Goal: Task Accomplishment & Management: Manage account settings

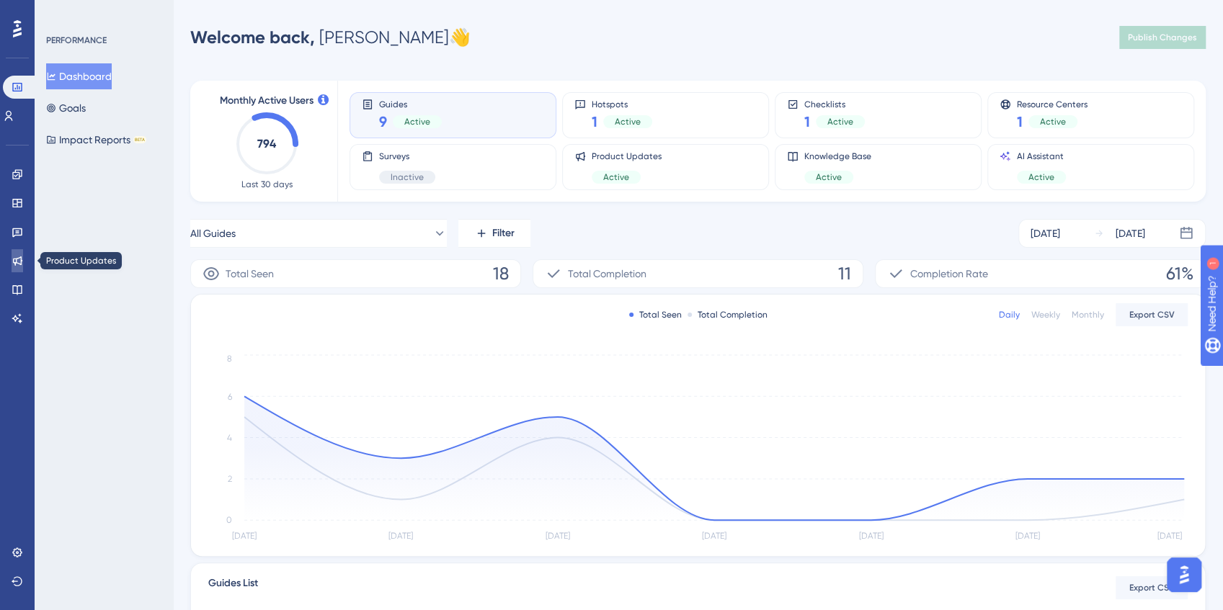
click at [19, 262] on icon at bounding box center [18, 261] width 12 height 12
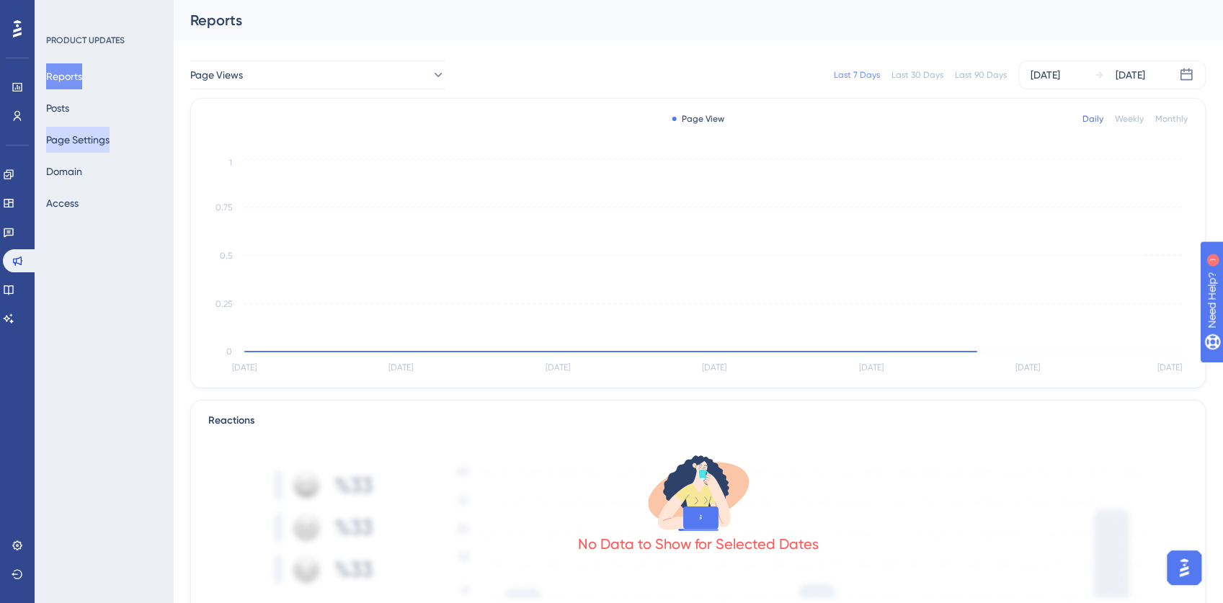
click at [91, 138] on button "Page Settings" at bounding box center [77, 140] width 63 height 26
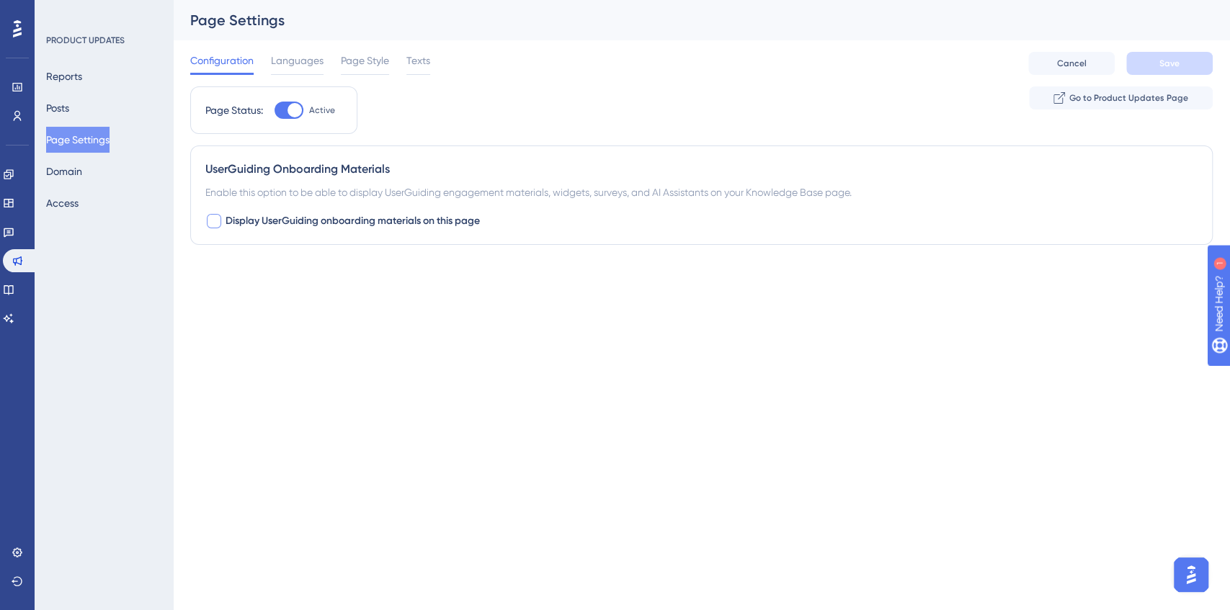
click at [213, 220] on div at bounding box center [214, 221] width 14 height 14
checkbox input "true"
click at [334, 300] on button "Default" at bounding box center [284, 310] width 159 height 29
click at [293, 61] on span "Languages" at bounding box center [297, 60] width 53 height 17
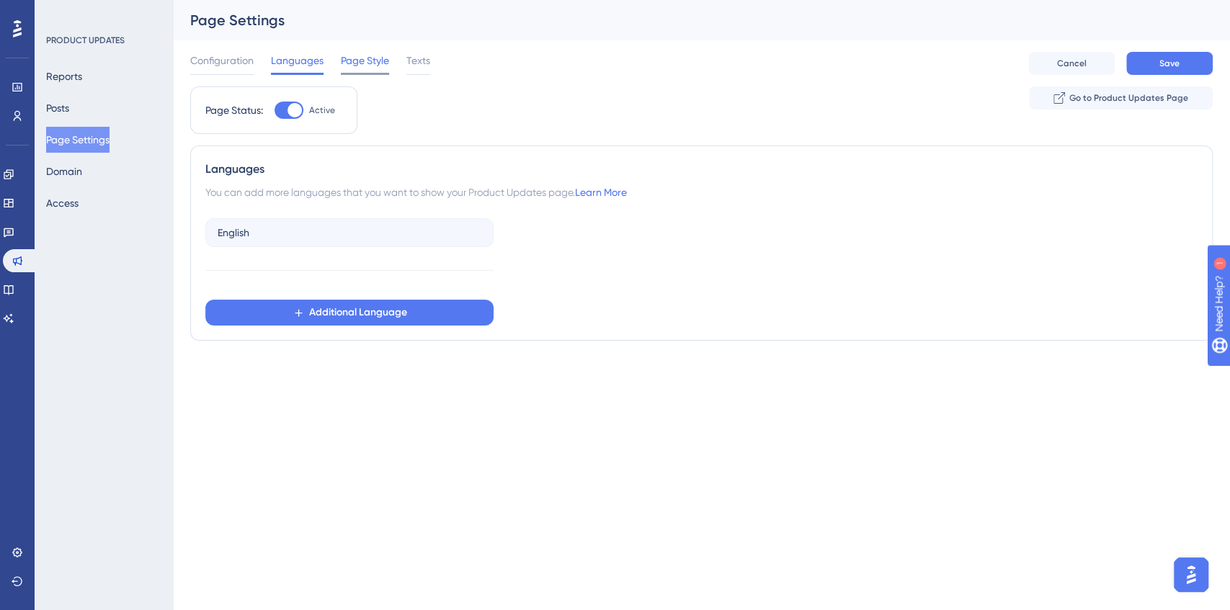
click at [363, 55] on span "Page Style" at bounding box center [365, 60] width 48 height 17
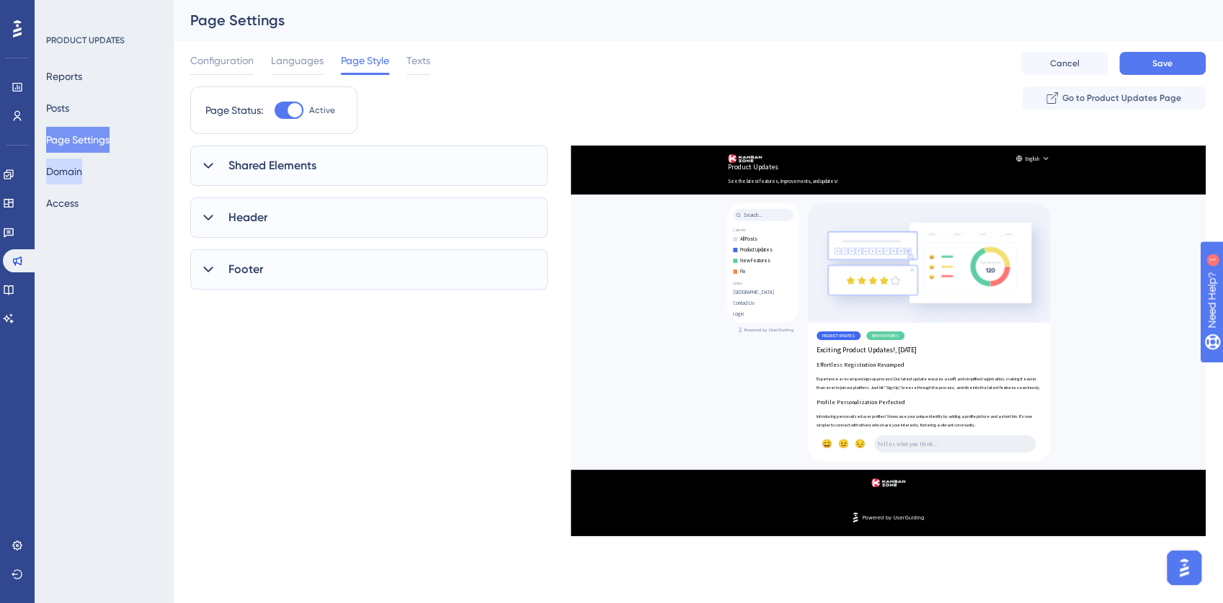
click at [80, 177] on button "Domain" at bounding box center [64, 172] width 36 height 26
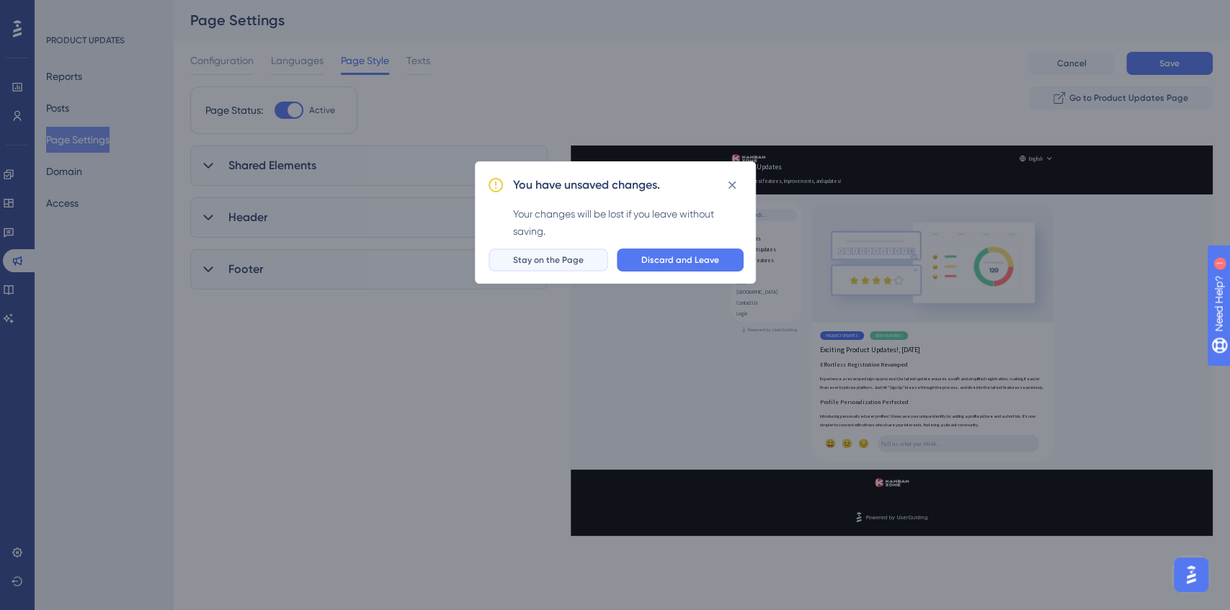
click at [568, 257] on span "Stay on the Page" at bounding box center [548, 260] width 71 height 12
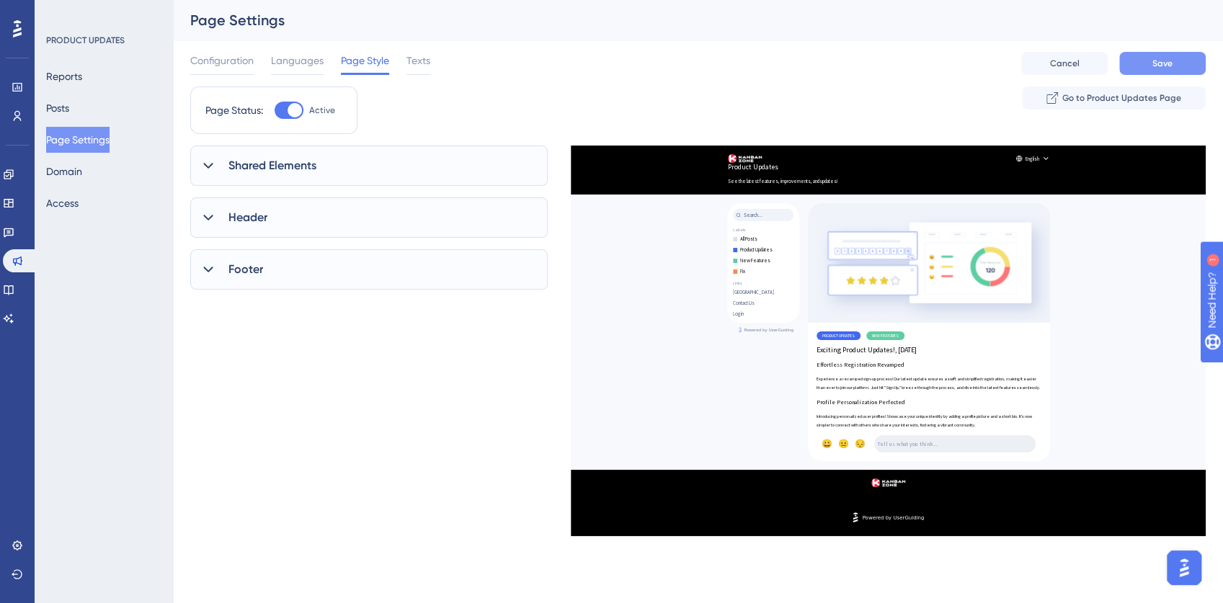
click at [1164, 58] on span "Save" at bounding box center [1162, 64] width 20 height 12
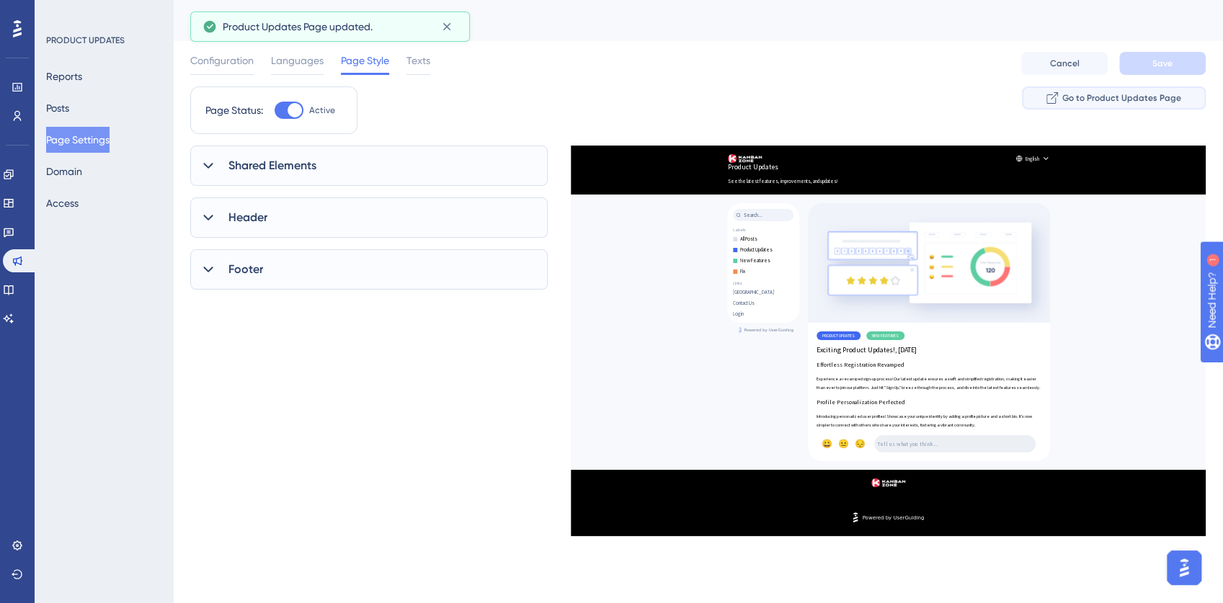
click at [1117, 98] on span "Go to Product Updates Page" at bounding box center [1121, 98] width 119 height 12
click at [209, 277] on div at bounding box center [208, 269] width 17 height 17
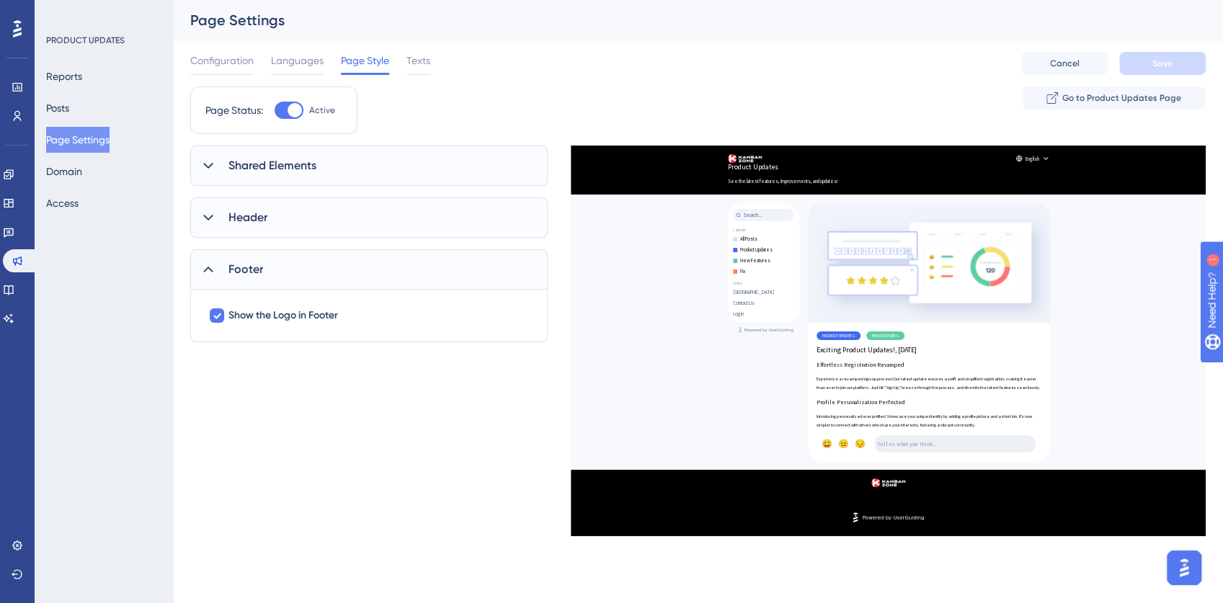
click at [214, 212] on icon at bounding box center [208, 217] width 14 height 14
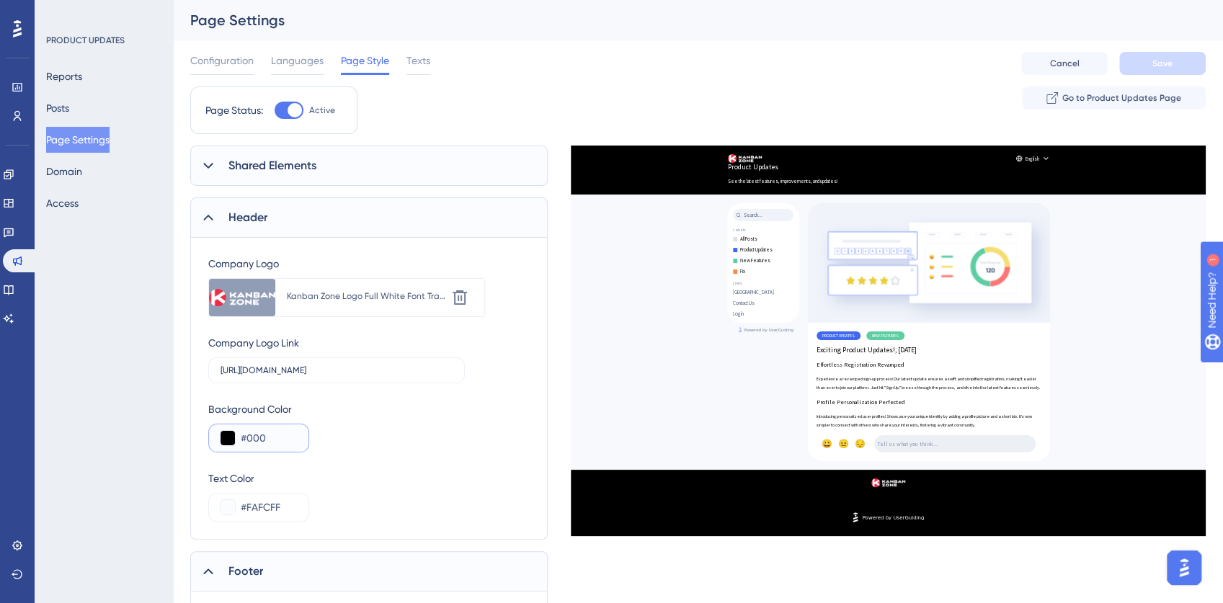
click at [254, 437] on input "#000" at bounding box center [269, 437] width 56 height 17
click at [255, 439] on input "#000" at bounding box center [269, 437] width 56 height 17
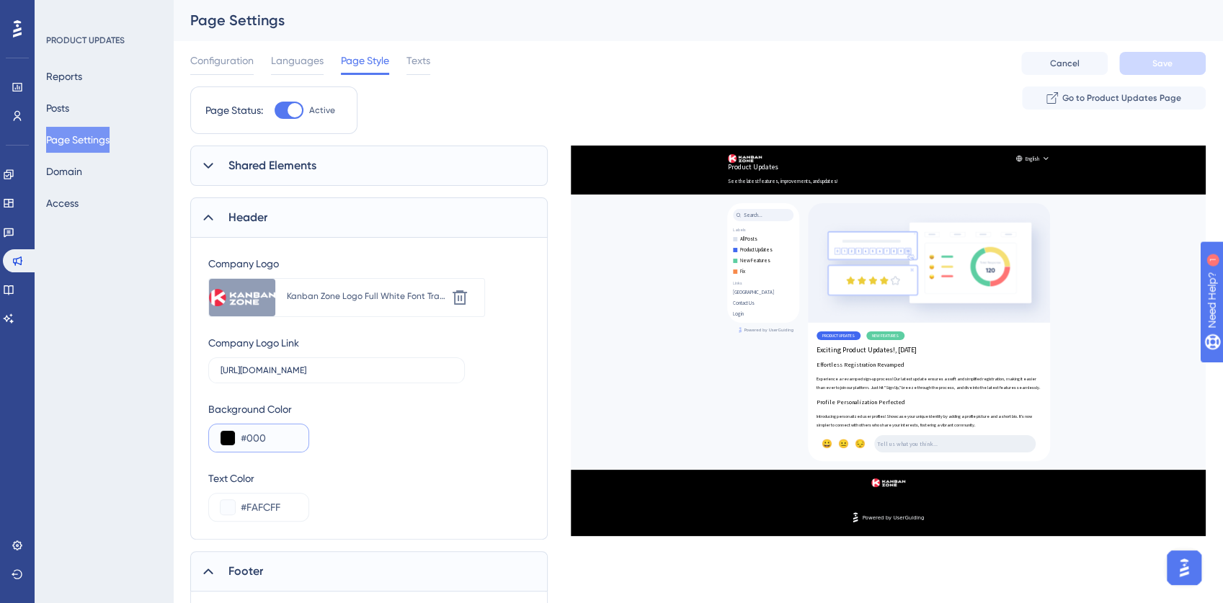
click at [255, 439] on input "#000" at bounding box center [269, 437] width 56 height 17
paste input "444444"
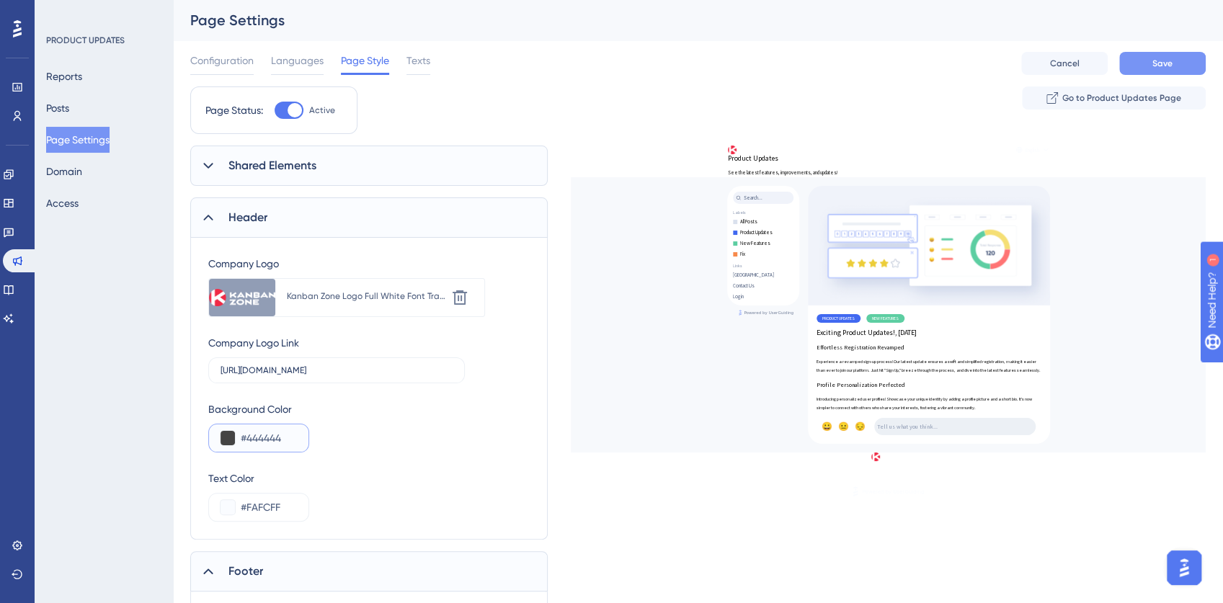
type input "#444444"
click at [1173, 59] on button "Save" at bounding box center [1162, 63] width 86 height 23
click at [12, 293] on icon at bounding box center [8, 289] width 9 height 9
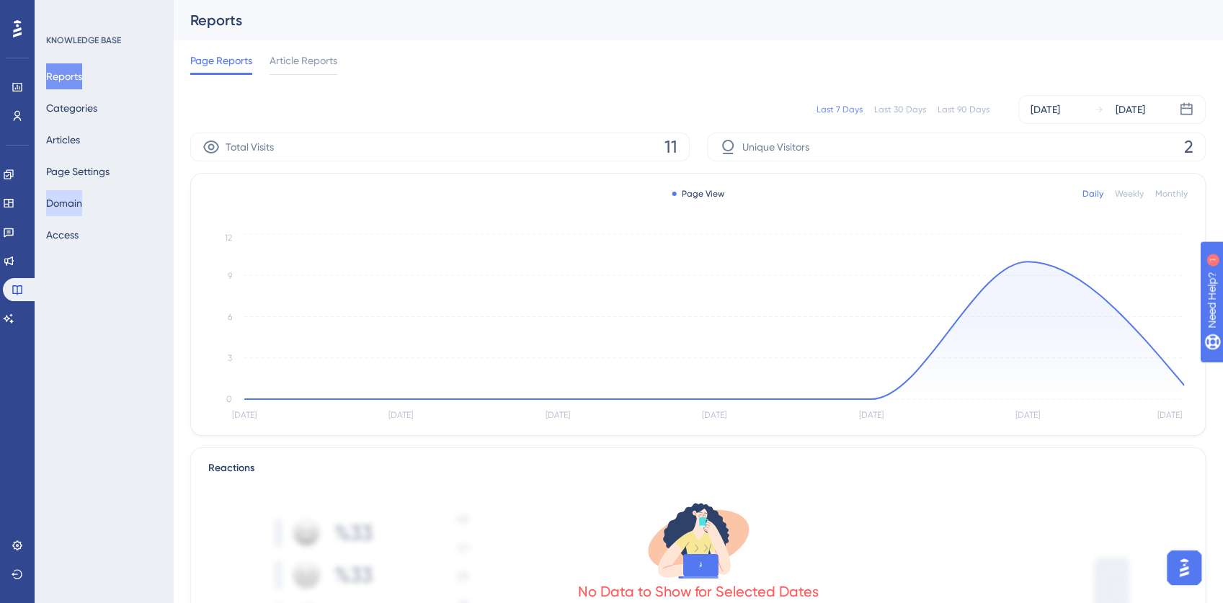
click at [82, 200] on button "Domain" at bounding box center [64, 203] width 36 height 26
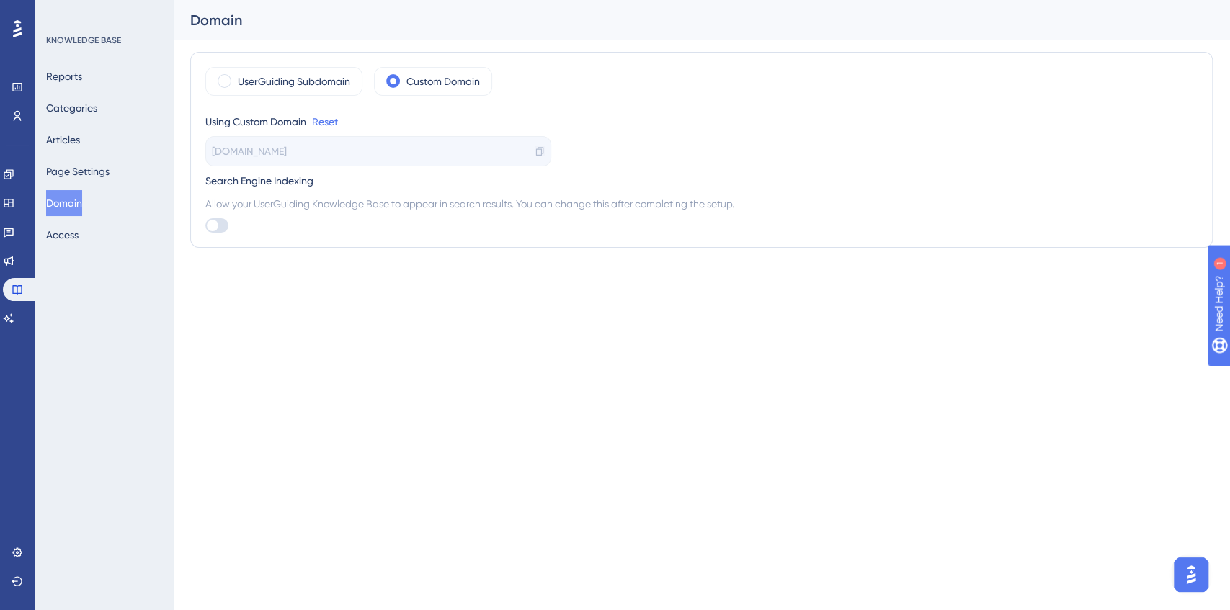
click at [542, 148] on icon at bounding box center [540, 151] width 10 height 10
click at [98, 173] on button "Page Settings" at bounding box center [77, 172] width 63 height 26
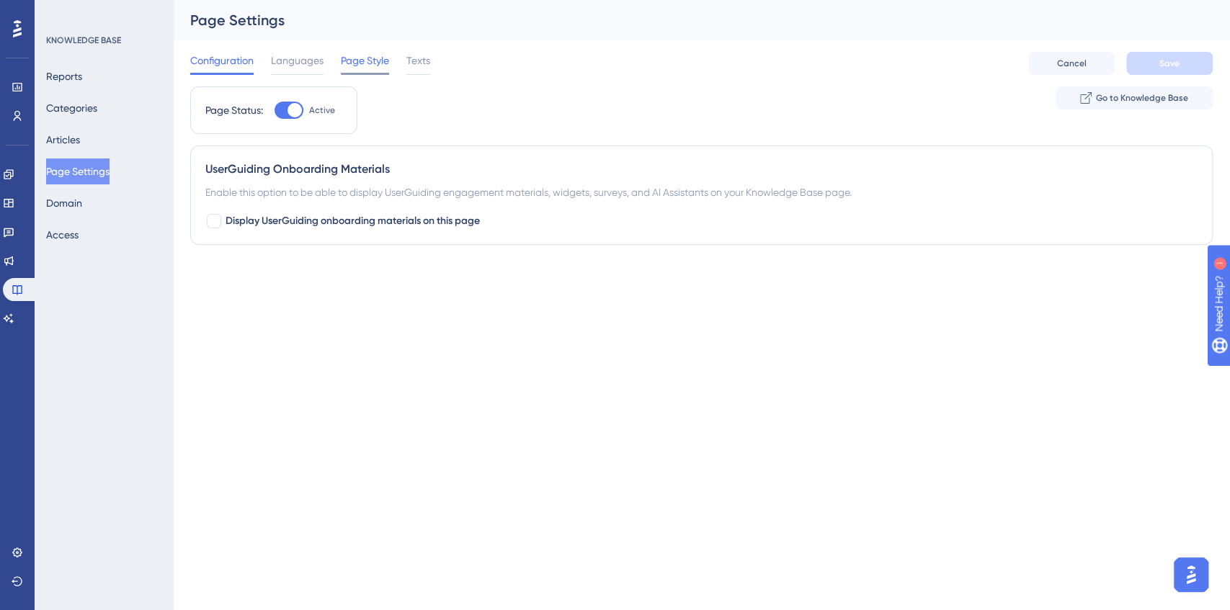
click at [356, 66] on span "Page Style" at bounding box center [365, 60] width 48 height 17
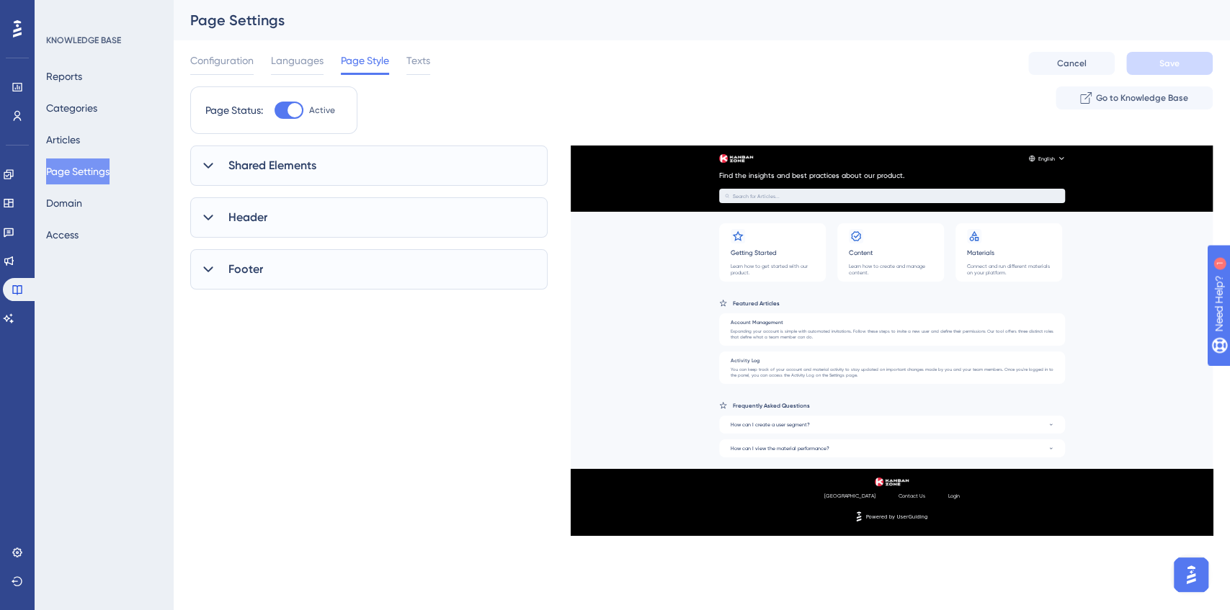
click at [212, 165] on icon at bounding box center [208, 166] width 14 height 14
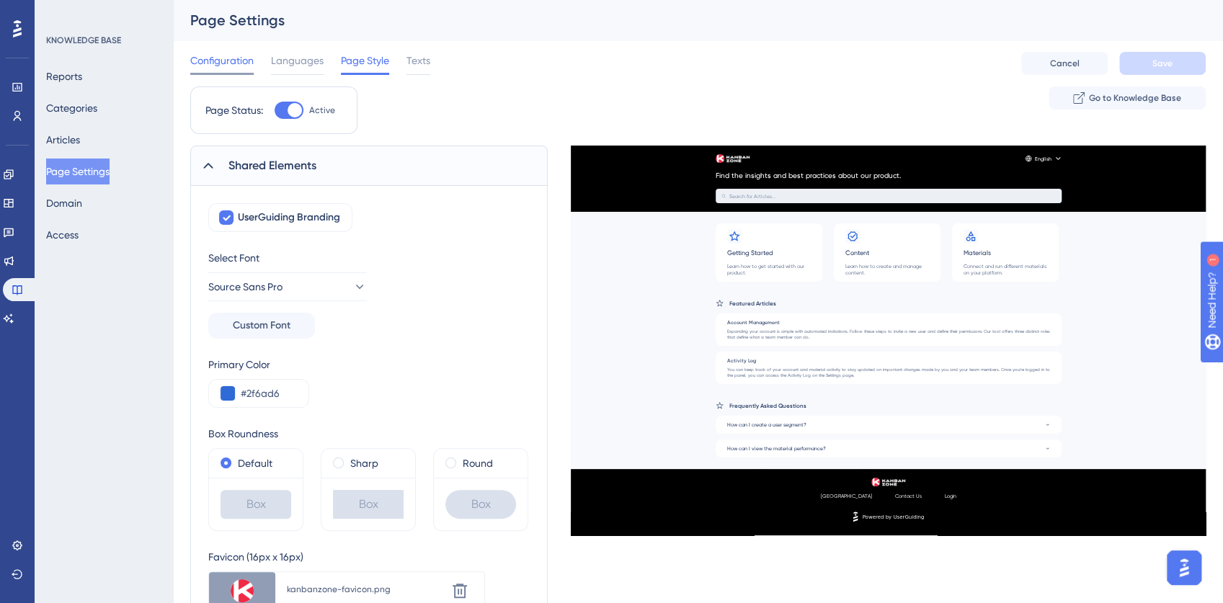
click at [226, 59] on span "Configuration" at bounding box center [221, 60] width 63 height 17
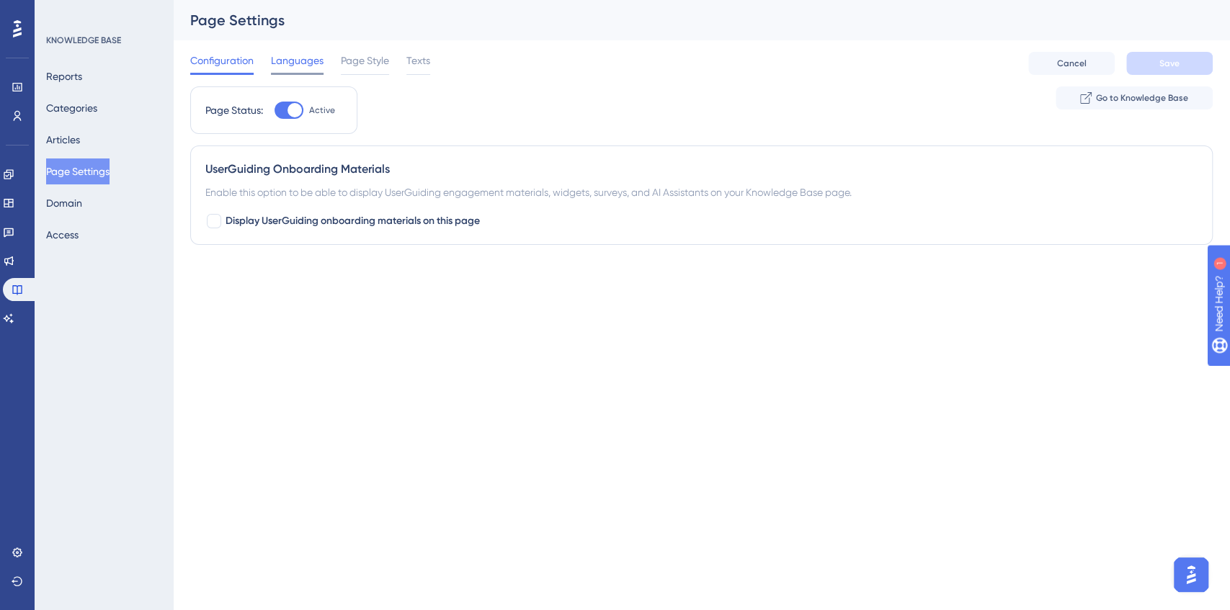
click at [306, 58] on span "Languages" at bounding box center [297, 60] width 53 height 17
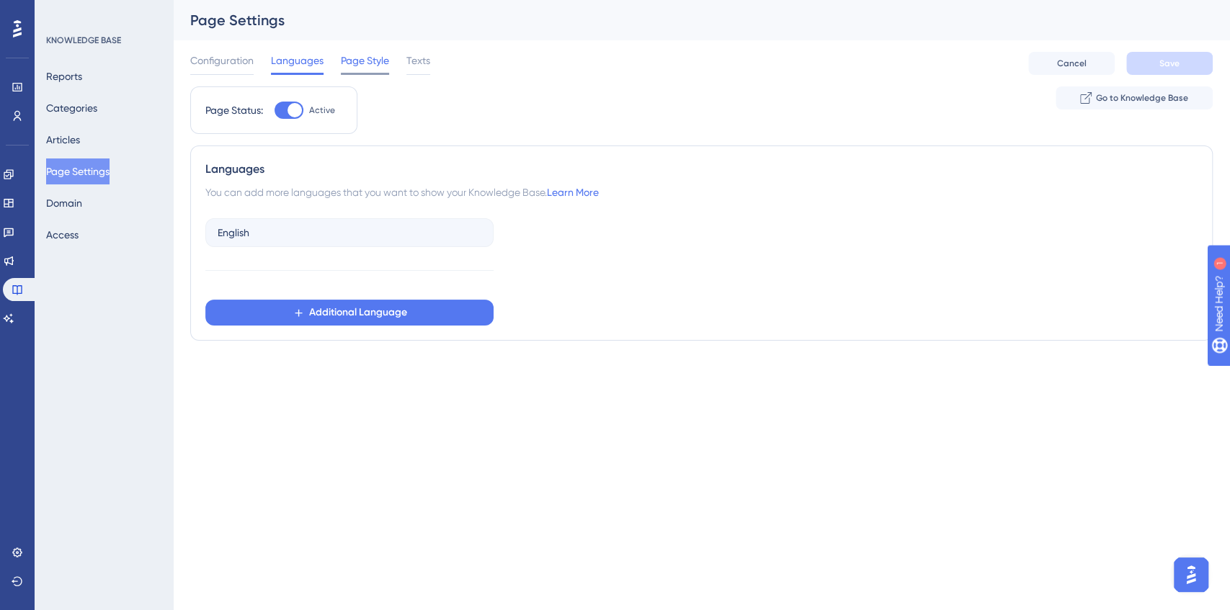
click at [367, 61] on span "Page Style" at bounding box center [365, 60] width 48 height 17
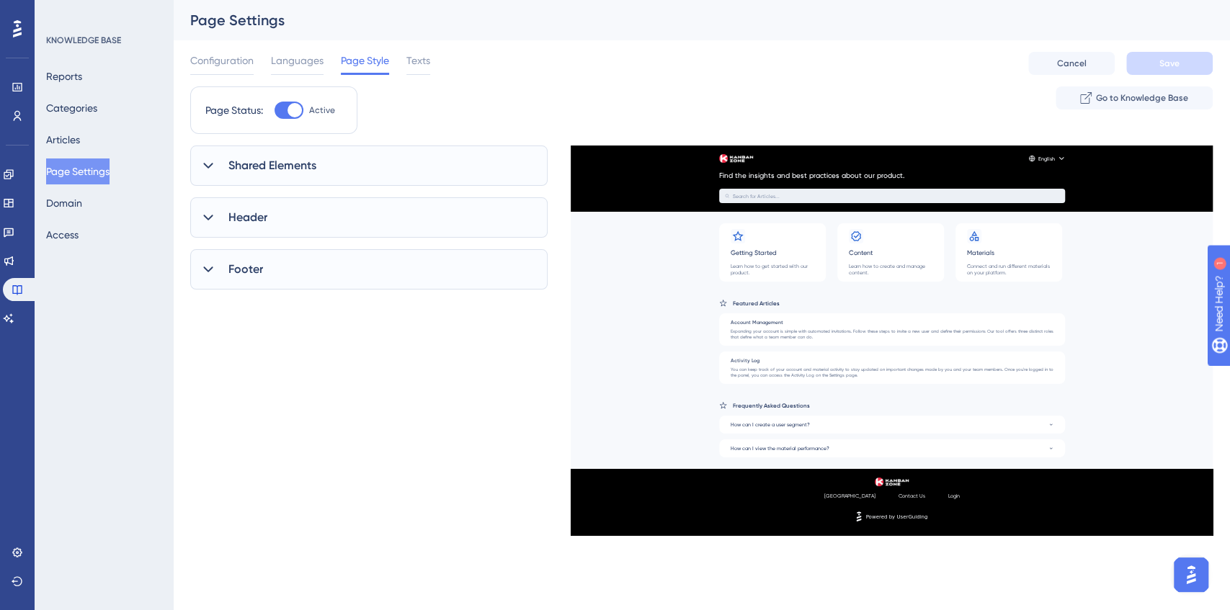
click at [238, 220] on span "Header" at bounding box center [247, 217] width 39 height 17
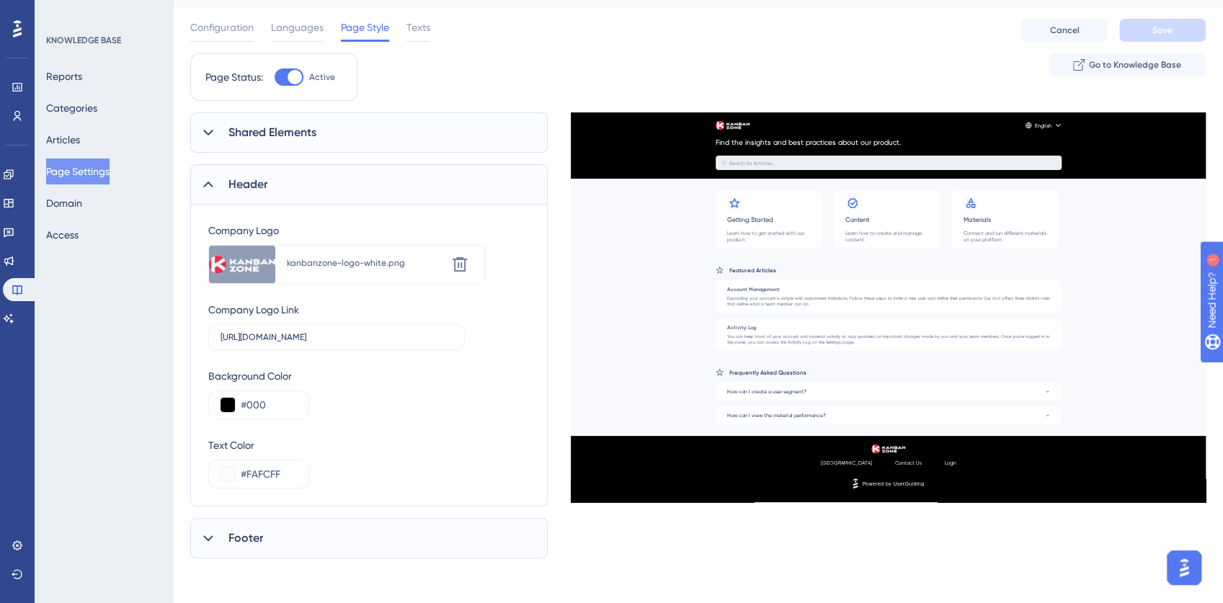
click at [251, 532] on span "Footer" at bounding box center [245, 538] width 35 height 17
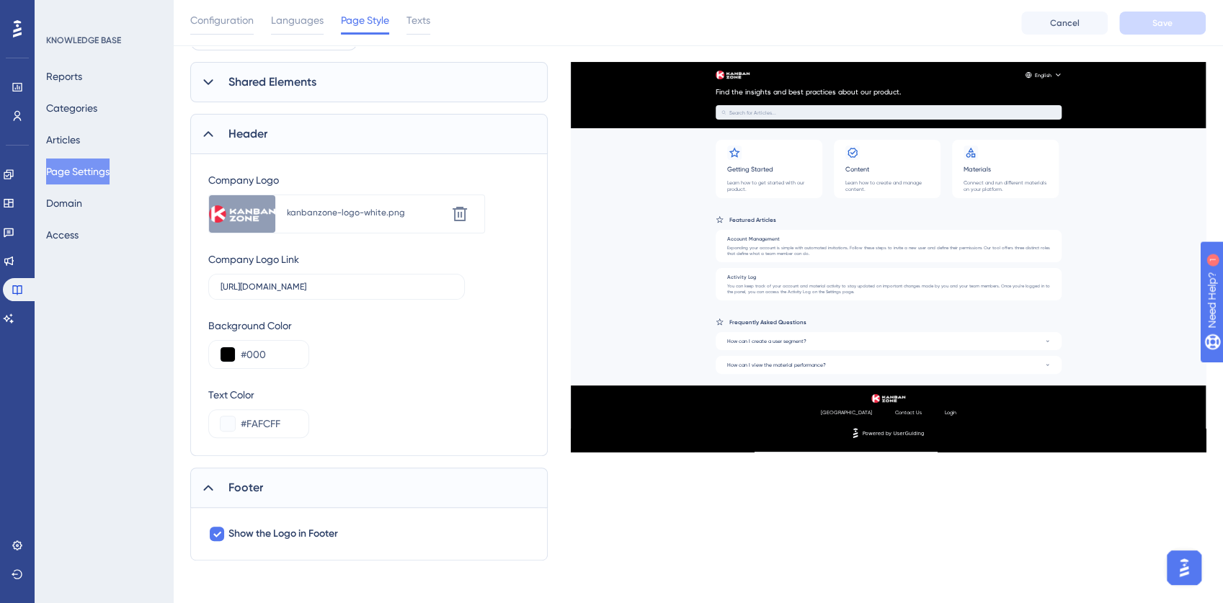
scroll to position [91, 0]
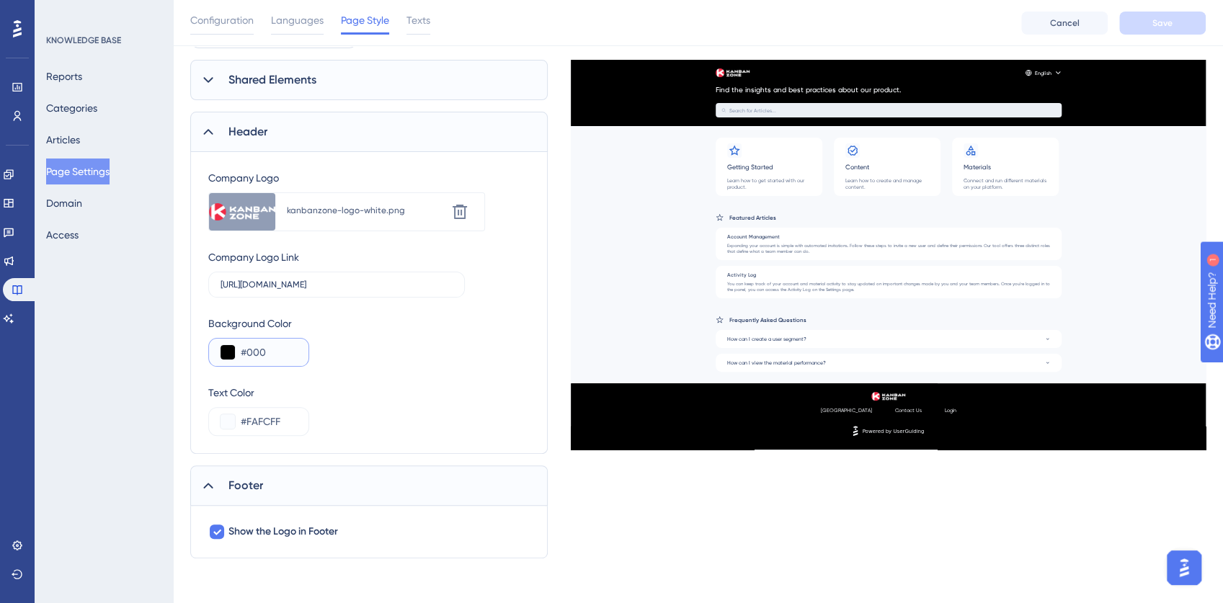
click at [250, 350] on input "#000" at bounding box center [269, 352] width 56 height 17
click at [255, 349] on input "#000" at bounding box center [269, 352] width 56 height 17
paste input "E"
click at [253, 352] on input "#E" at bounding box center [269, 352] width 56 height 17
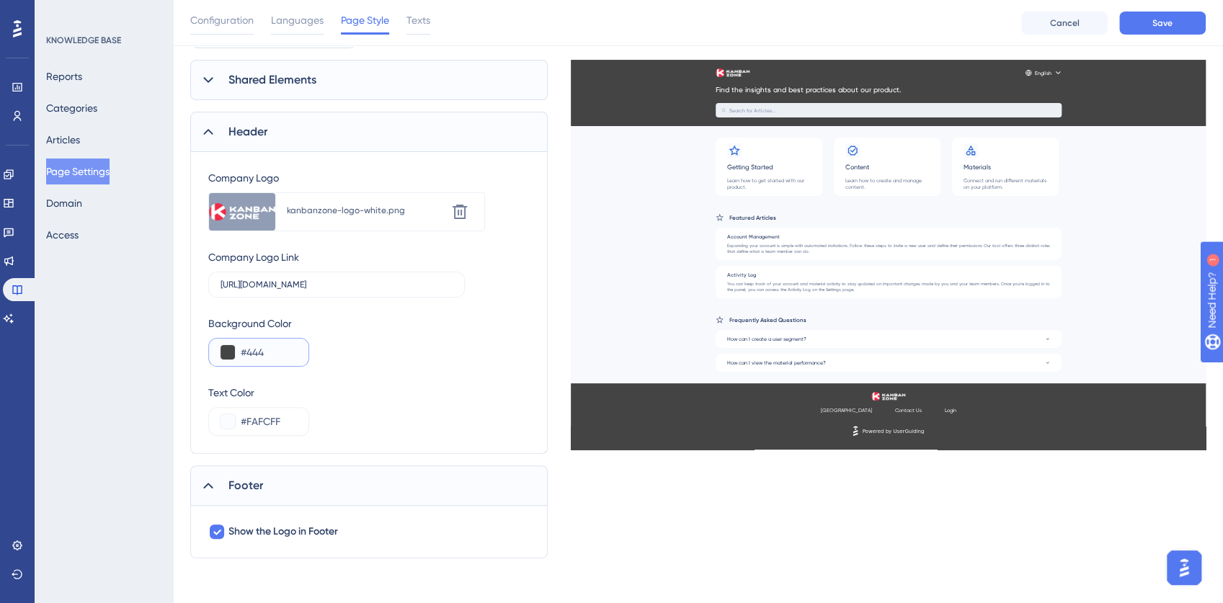
type input "#444"
click at [757, 520] on div "Shared Elements UserGuiding Branding Select Font Source Sans Pro Custom Font Pr…" at bounding box center [697, 309] width 1015 height 499
click at [1146, 24] on button "Save" at bounding box center [1162, 23] width 86 height 23
click at [11, 261] on link at bounding box center [9, 260] width 12 height 23
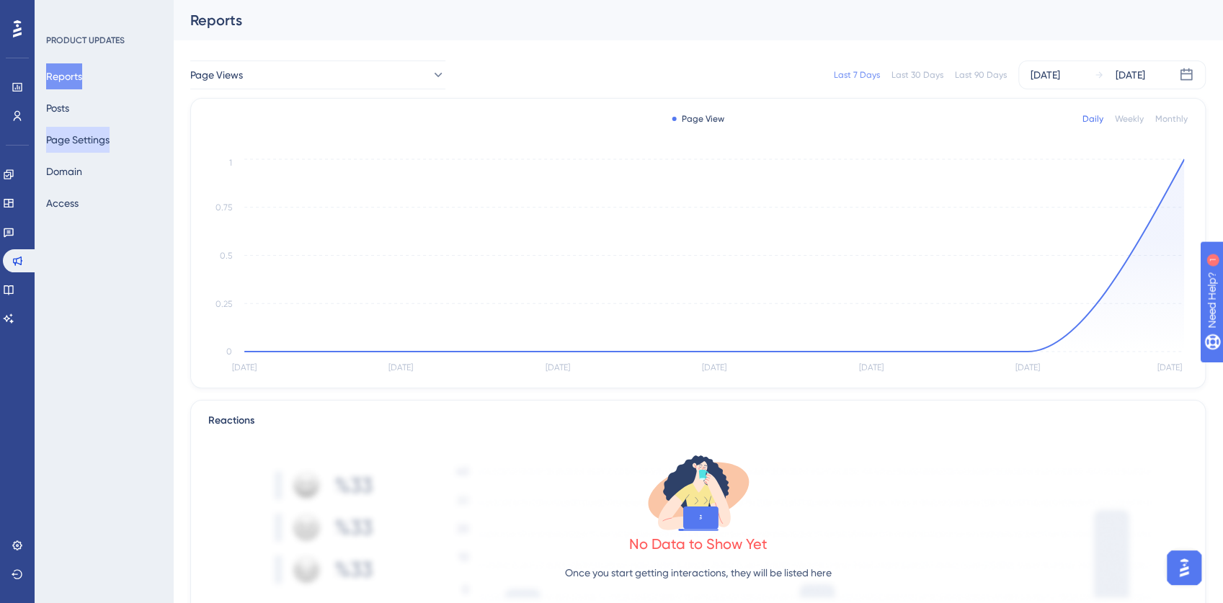
click at [82, 143] on button "Page Settings" at bounding box center [77, 140] width 63 height 26
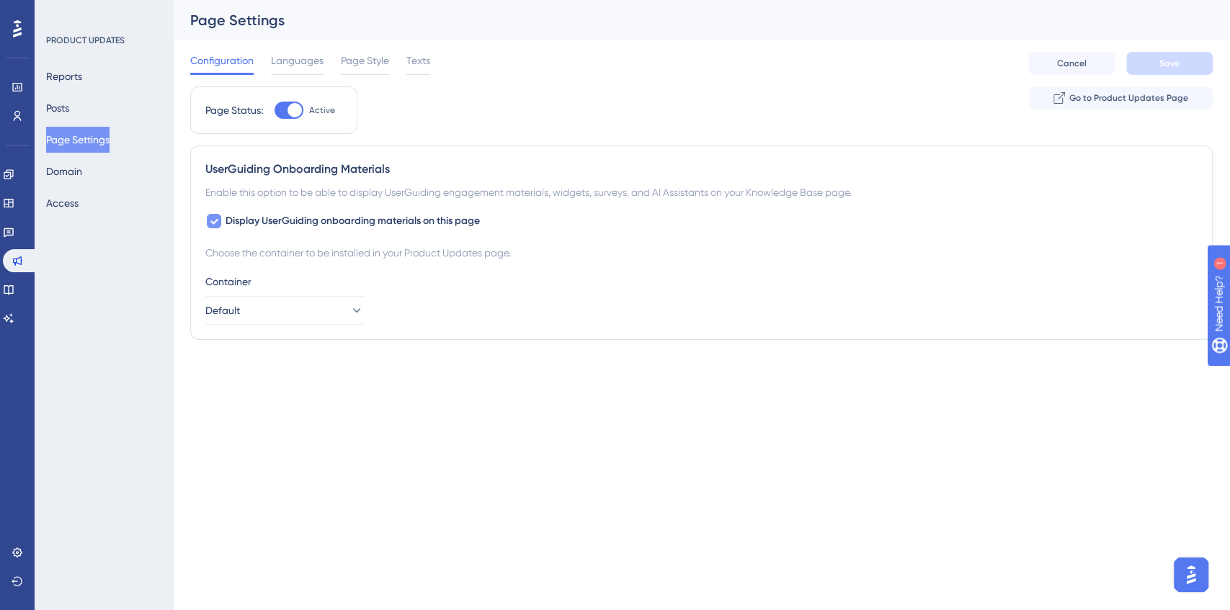
click at [211, 225] on icon at bounding box center [214, 221] width 9 height 12
checkbox input "false"
click at [1159, 52] on button "Save" at bounding box center [1169, 63] width 86 height 23
click at [360, 65] on span "Page Style" at bounding box center [365, 60] width 48 height 17
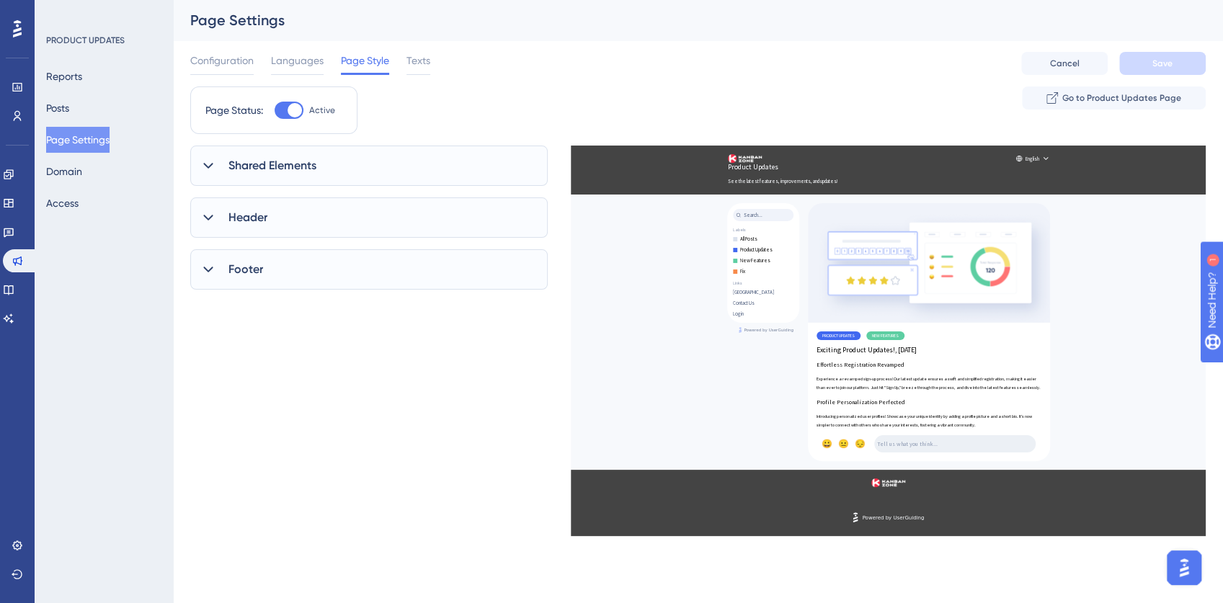
click at [220, 214] on div "Header" at bounding box center [368, 217] width 357 height 40
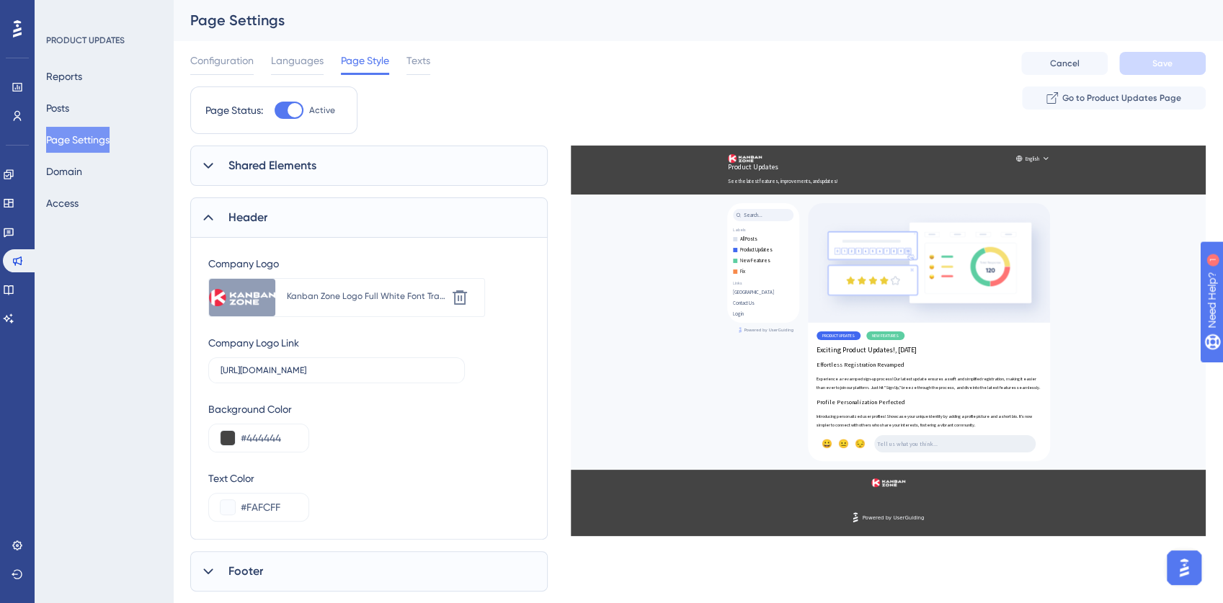
click at [269, 169] on span "Shared Elements" at bounding box center [272, 165] width 88 height 17
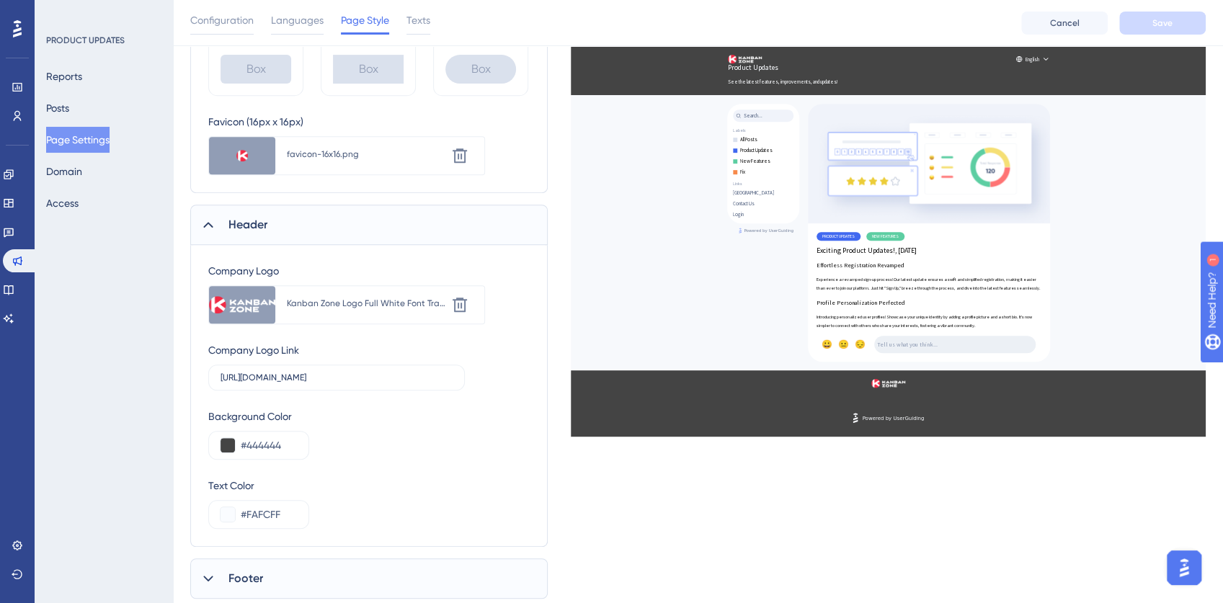
scroll to position [411, 0]
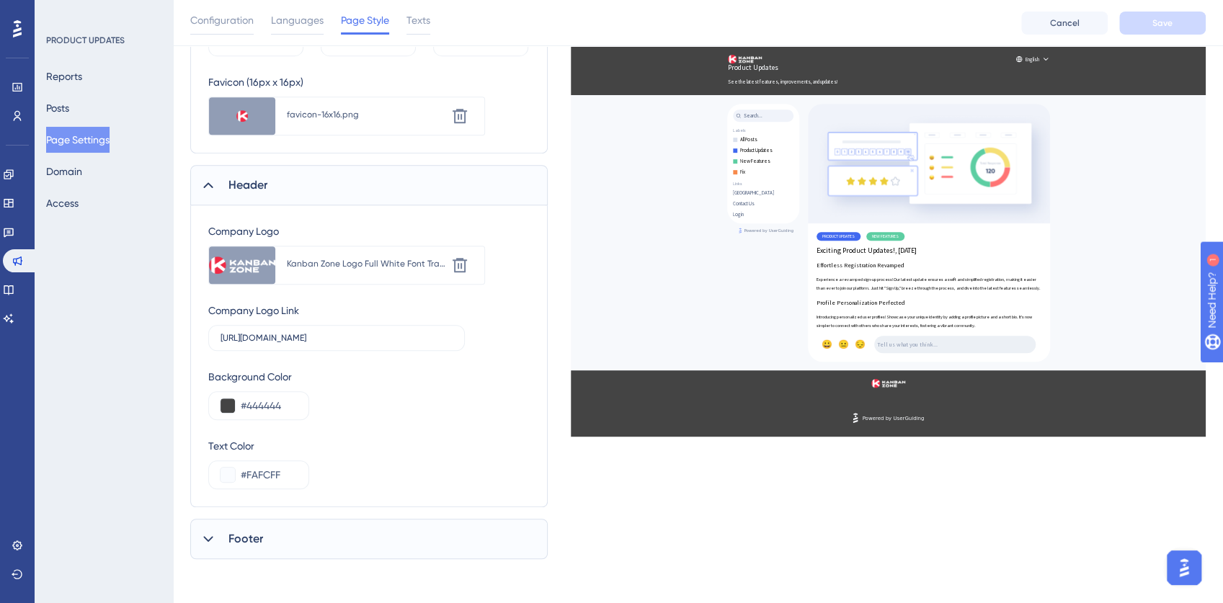
drag, startPoint x: 205, startPoint y: 542, endPoint x: 210, endPoint y: 524, distance: 18.2
click at [205, 542] on icon at bounding box center [208, 539] width 14 height 14
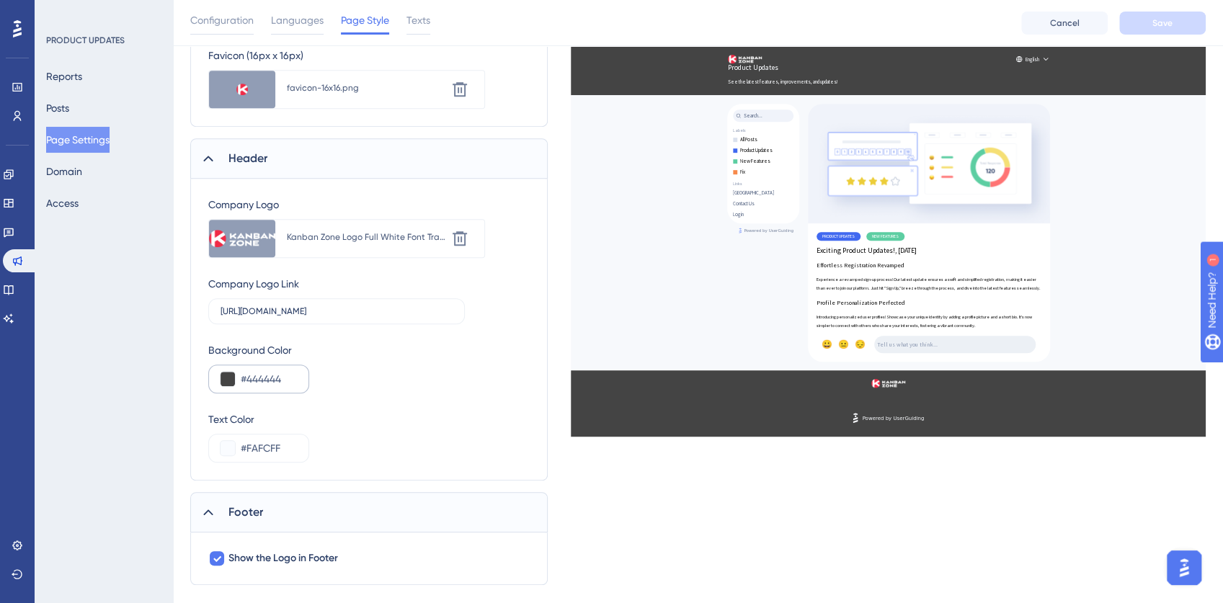
scroll to position [464, 0]
